Goal: Information Seeking & Learning: Find specific fact

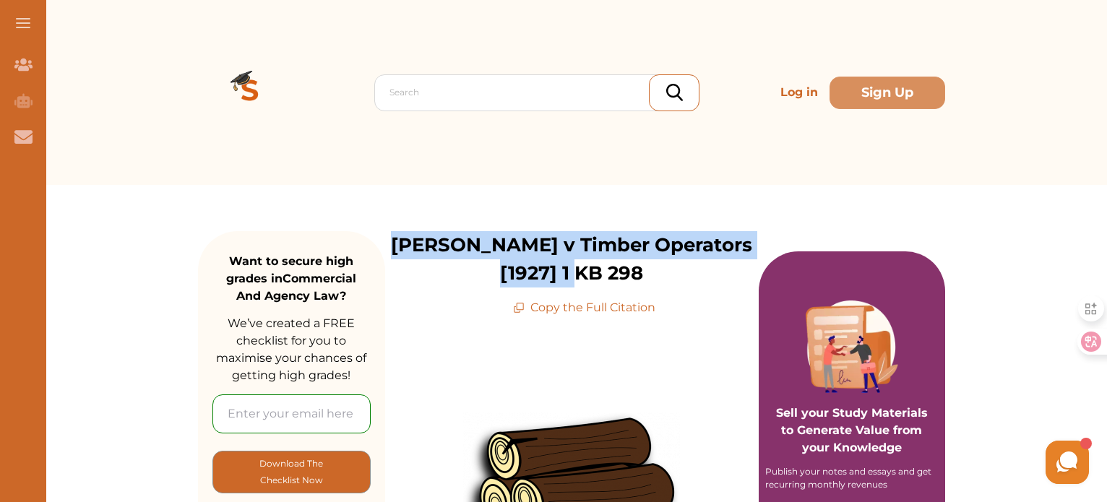
drag, startPoint x: 389, startPoint y: 244, endPoint x: 624, endPoint y: 267, distance: 236.7
click at [624, 267] on p "[PERSON_NAME] v Timber Operators [1927] 1 KB 298" at bounding box center [572, 259] width 374 height 56
copy p "[PERSON_NAME] v Timber Operators [1927] 1 KB 298"
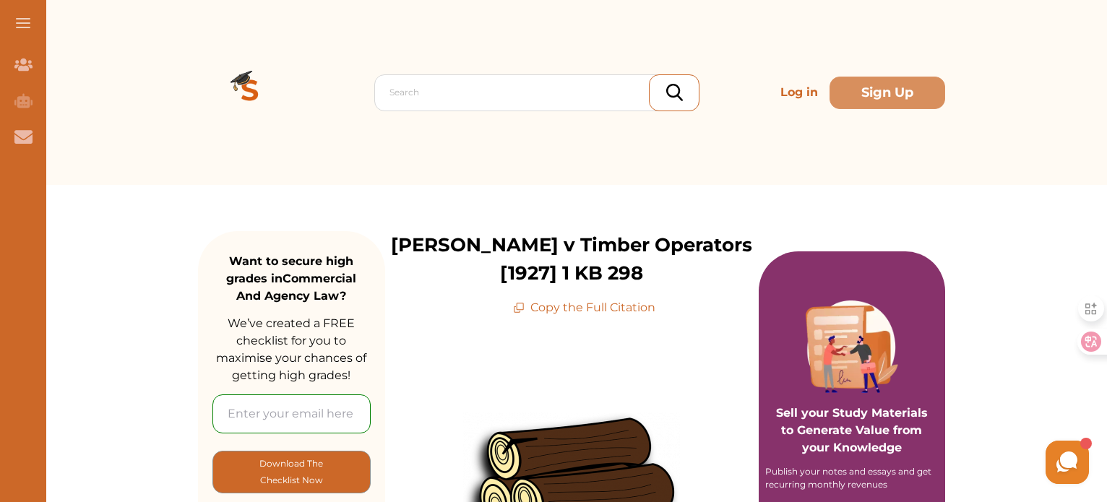
click at [471, 168] on div "Search Log in Sign Up" at bounding box center [571, 92] width 747 height 185
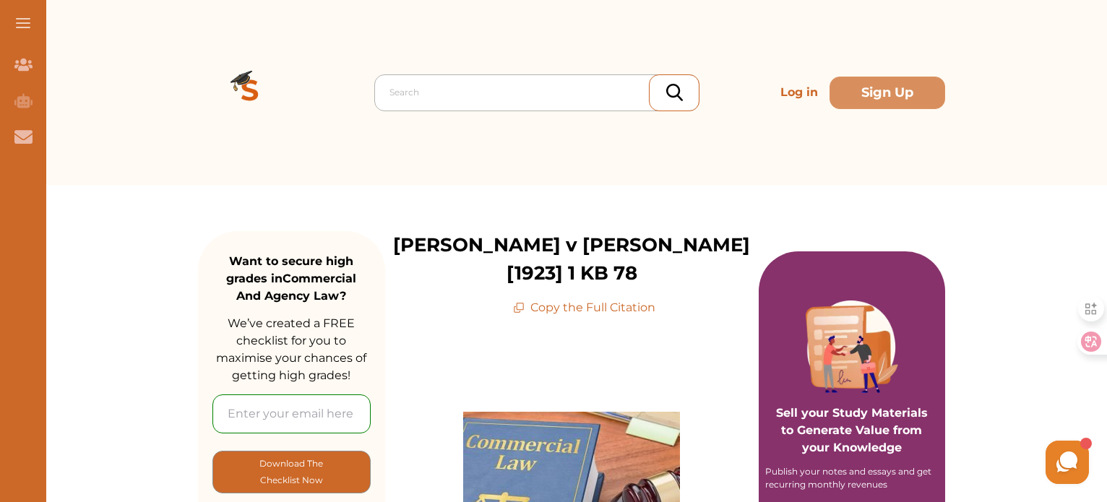
click at [518, 99] on div at bounding box center [541, 92] width 302 height 20
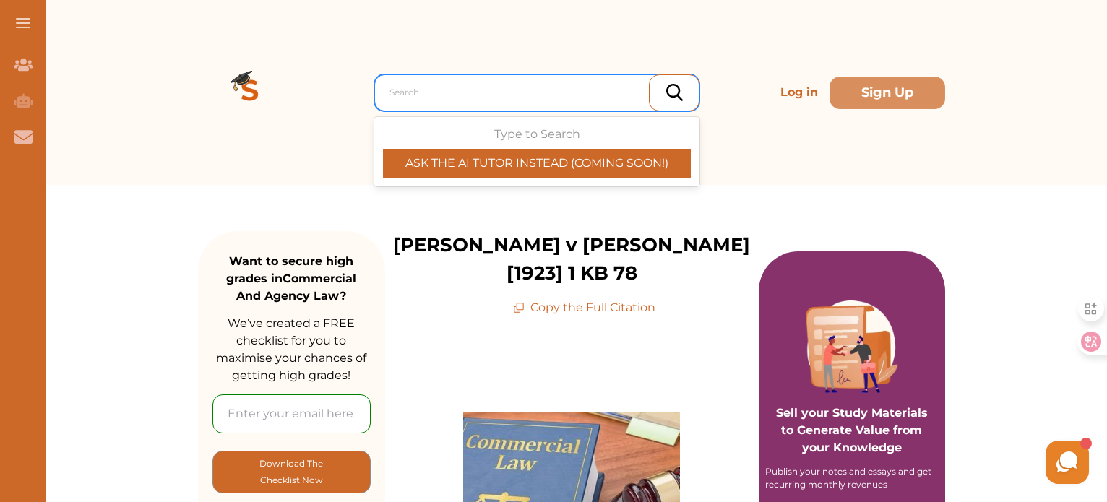
paste input "Philip Head & Sons Ltd v Showfronts Ltd [1970]"
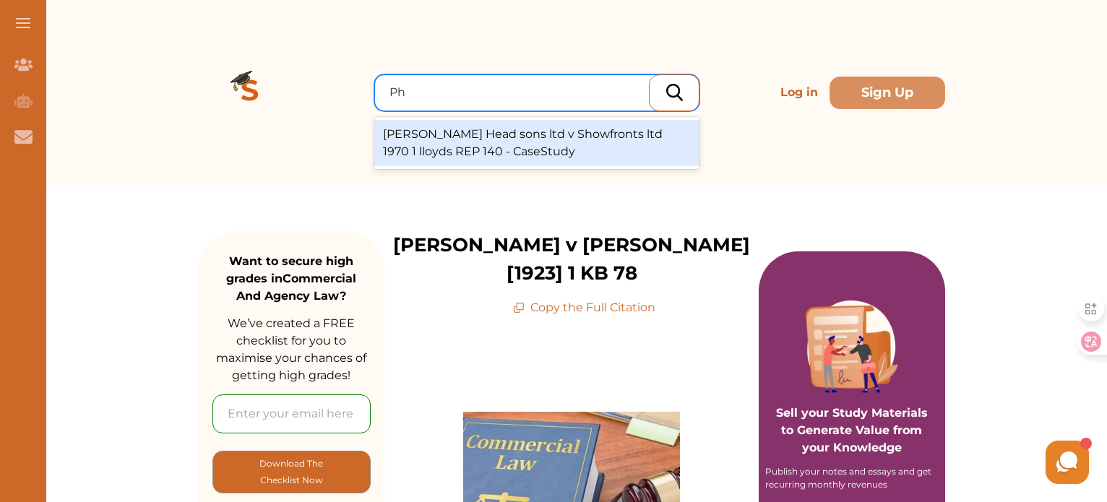
type input "P"
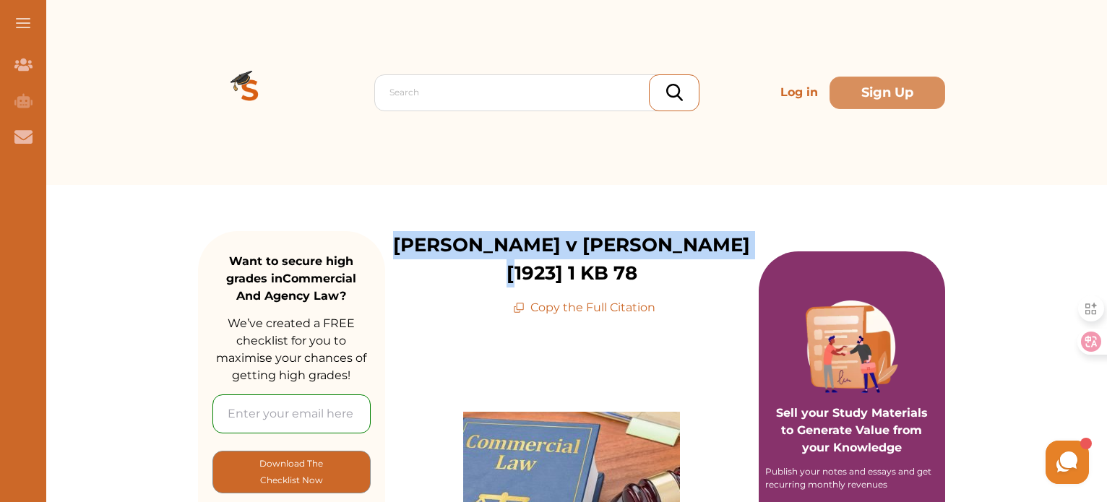
drag, startPoint x: 428, startPoint y: 248, endPoint x: 715, endPoint y: 257, distance: 287.0
click at [715, 257] on p "Sterns v Vickers [1923] 1 KB 78" at bounding box center [572, 259] width 374 height 56
copy p "Sterns v Vickers [1923] 1 KB 78"
